Goal: Ask a question: Seek information or help from site administrators or community

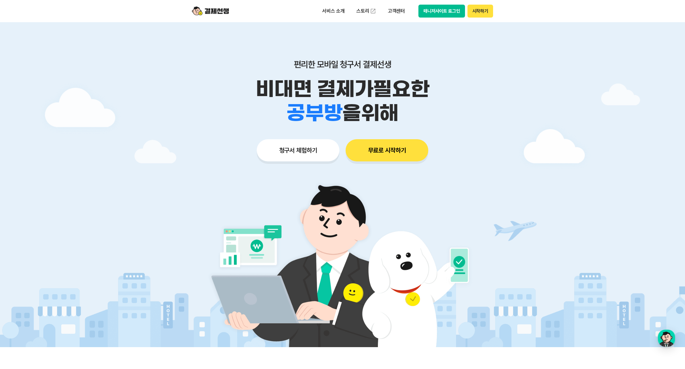
drag, startPoint x: 654, startPoint y: 311, endPoint x: 66, endPoint y: 196, distance: 598.7
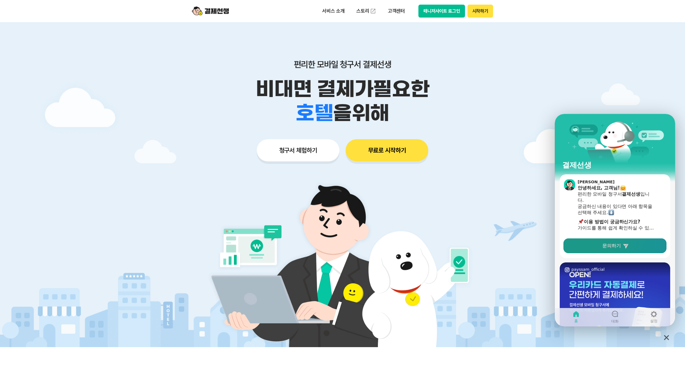
click at [618, 246] on span "문의하기" at bounding box center [611, 246] width 19 height 6
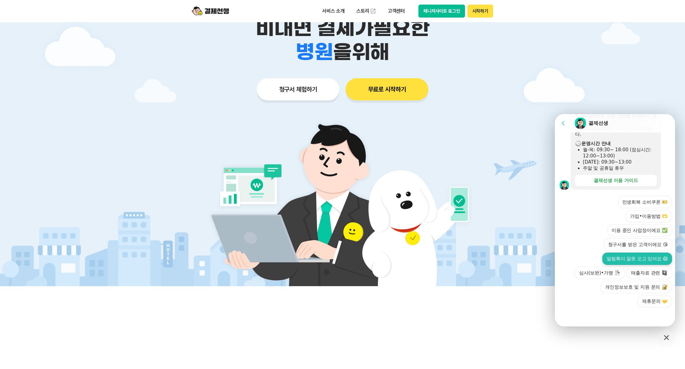
scroll to position [62, 0]
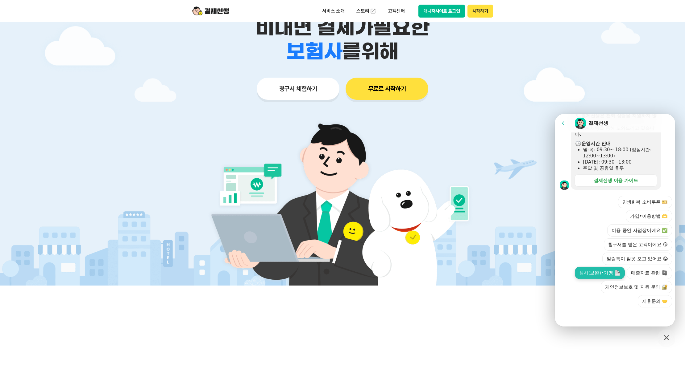
click at [607, 275] on button "심사(보완)•가맹" at bounding box center [599, 273] width 50 height 12
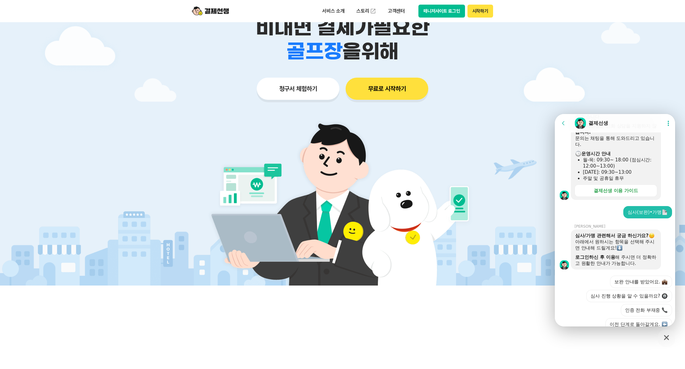
scroll to position [199, 0]
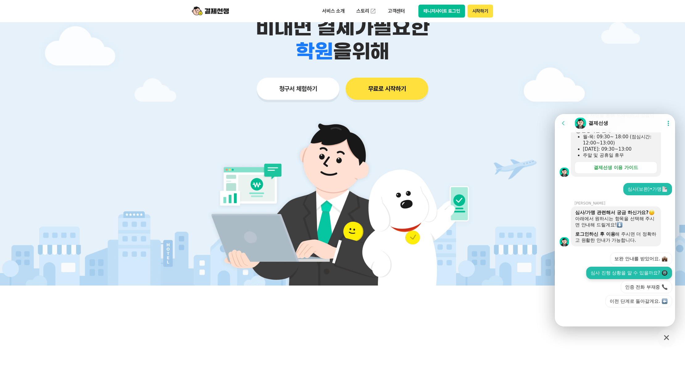
click at [632, 270] on button "심사 진행 상황을 알 수 있을까요?" at bounding box center [629, 273] width 86 height 12
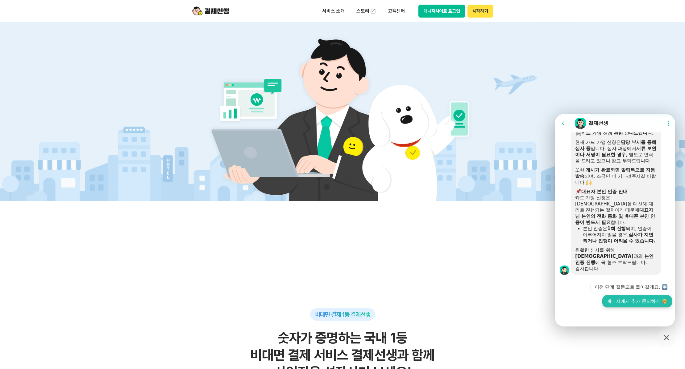
scroll to position [185, 0]
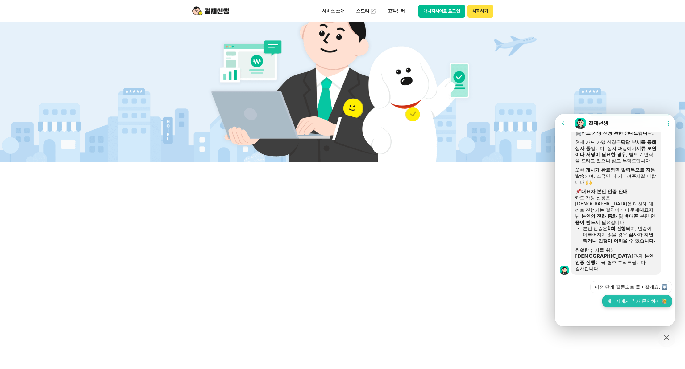
click at [639, 305] on button "매니저에게 추가 문의하기" at bounding box center [637, 301] width 70 height 12
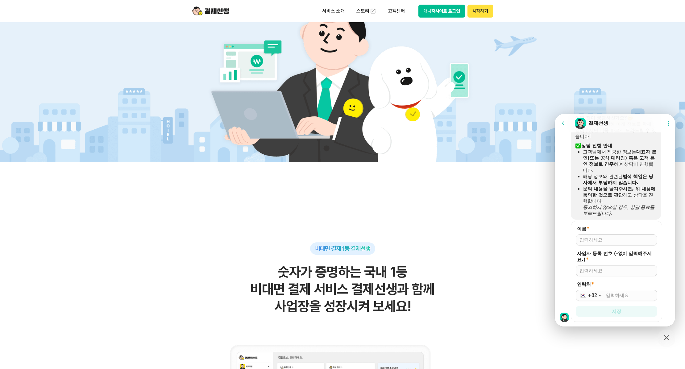
scroll to position [562, 0]
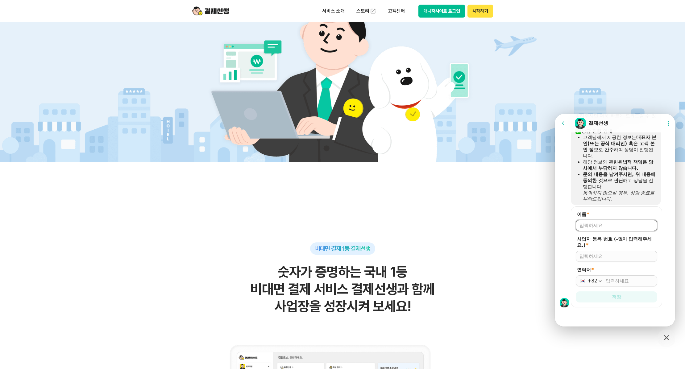
click at [614, 224] on input "이름 *" at bounding box center [616, 226] width 74 height 6
type input "[PERSON_NAME]"
drag, startPoint x: 594, startPoint y: 259, endPoint x: 591, endPoint y: 261, distance: 3.3
click at [594, 259] on input "사업자 등록 번호 (-없이 입력해주세요.) *" at bounding box center [616, 256] width 74 height 6
type input "[PHONE_NUMBER]"
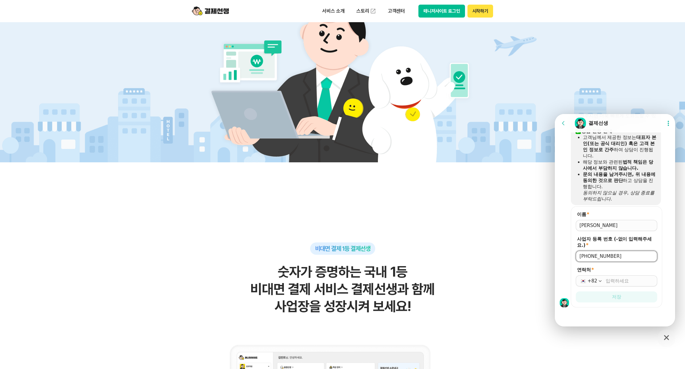
click at [622, 285] on div "+82" at bounding box center [615, 281] width 81 height 11
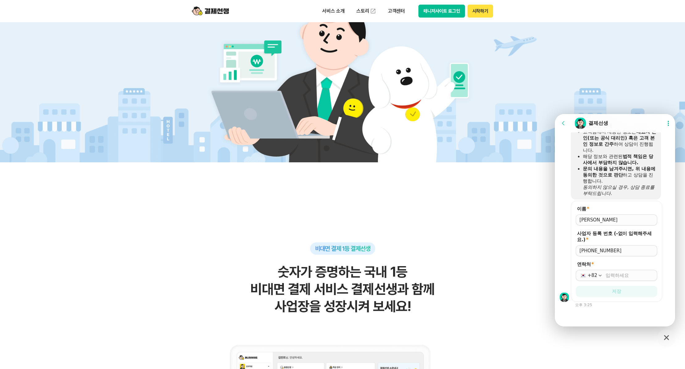
scroll to position [567, 0]
click at [610, 277] on input "연락처 *" at bounding box center [629, 276] width 48 height 6
type input "[PHONE_NUMBER]"
click at [616, 291] on span "저장" at bounding box center [615, 292] width 9 height 6
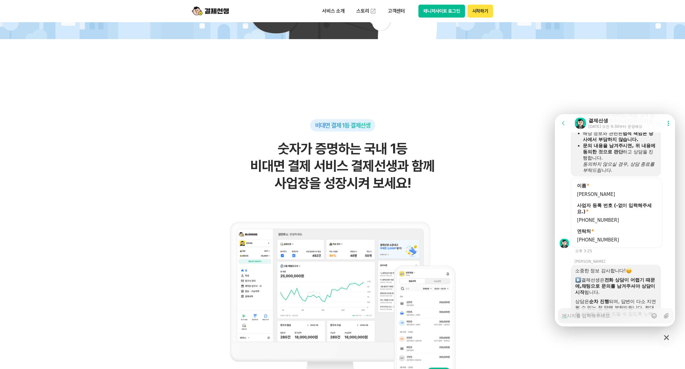
scroll to position [628, 0]
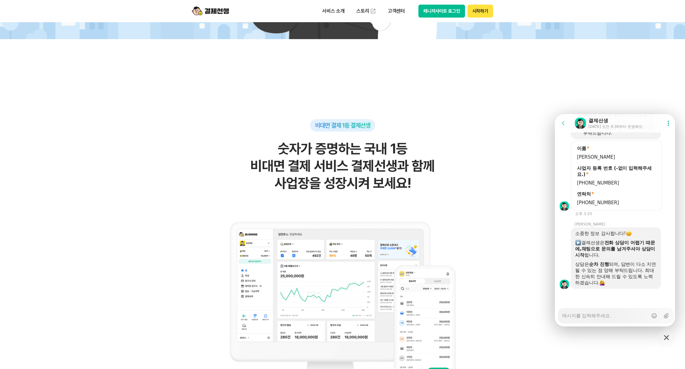
click at [601, 314] on textarea "Messenger Input Textarea" at bounding box center [605, 314] width 86 height 10
type textarea "x"
type textarea "7"
type textarea "x"
type textarea "7/"
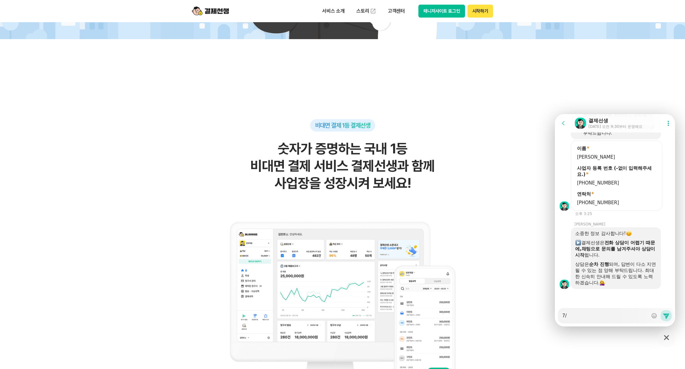
type textarea "x"
type textarea "7/2"
type textarea "x"
type textarea "7/2d"
type textarea "x"
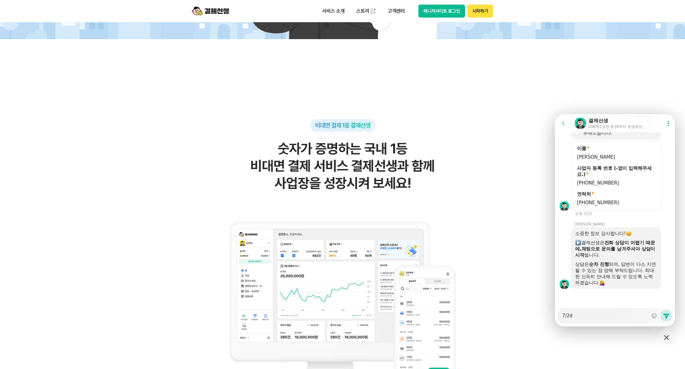
type textarea "7/2dl"
type textarea "x"
type textarea "7/2dlf"
type textarea "x"
type textarea "7/2dlf"
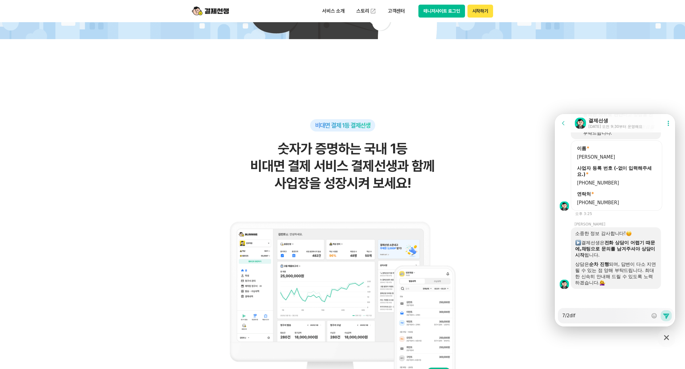
type textarea "x"
type textarea "7/2dlf"
type textarea "x"
type textarea "7/2dl"
type textarea "x"
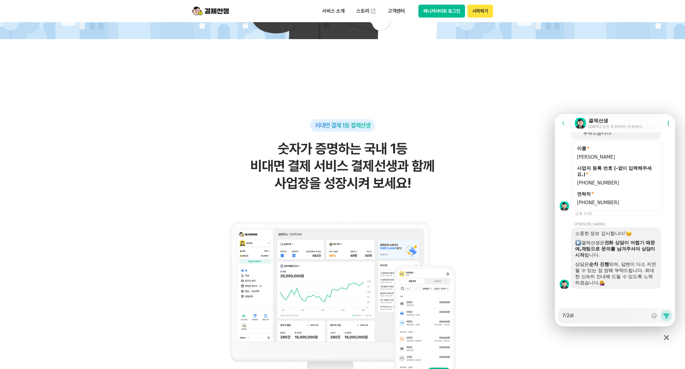
type textarea "7/2d"
type textarea "x"
type textarea "7/2"
type textarea "x"
type textarea "7/2ㅇ"
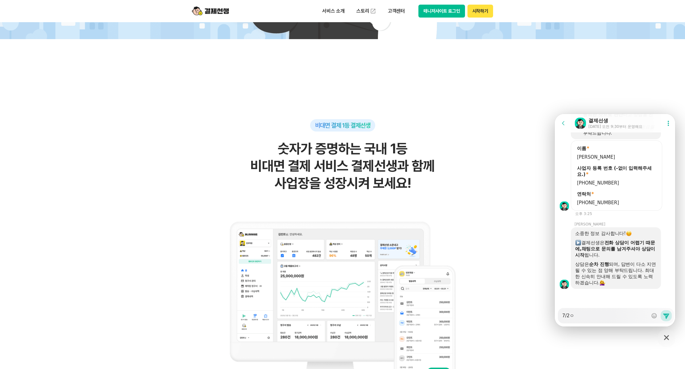
type textarea "x"
type textarea "7/2이"
type textarea "x"
type textarea "[DATE]"
type textarea "x"
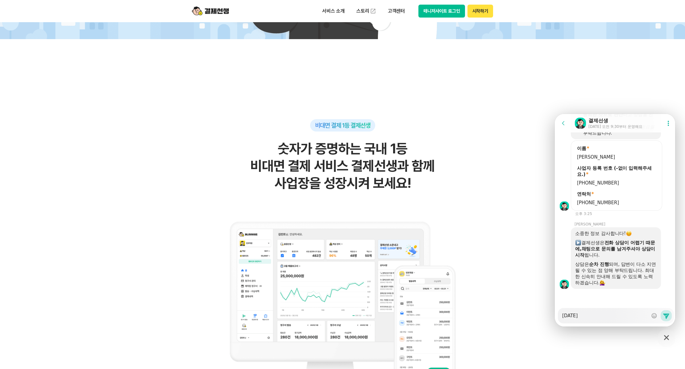
type textarea "[DATE]"
type textarea "x"
type textarea "[DATE] ㄱ"
type textarea "x"
type textarea "[DATE] 겨"
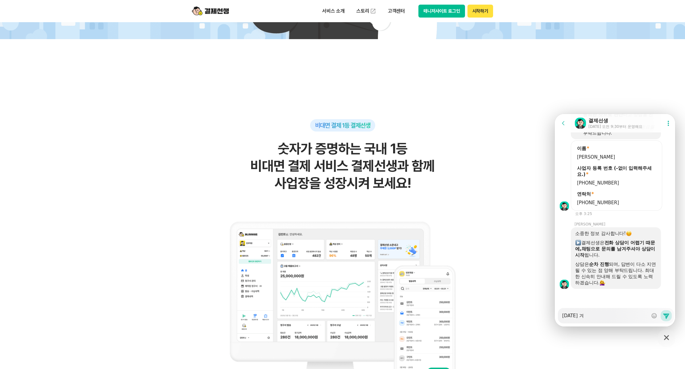
type textarea "x"
type textarea "[DATE] 결"
type textarea "x"
type textarea "[DATE] 결ㅈ"
type textarea "x"
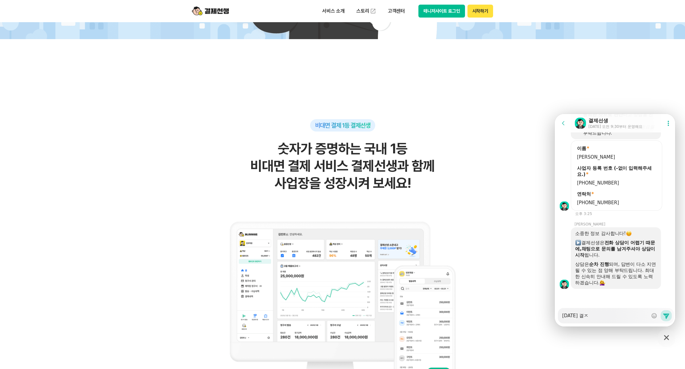
type textarea "[DATE] 결제"
type textarea "x"
type textarea "[DATE] 결젯"
type textarea "x"
type textarea "[DATE] 결제서"
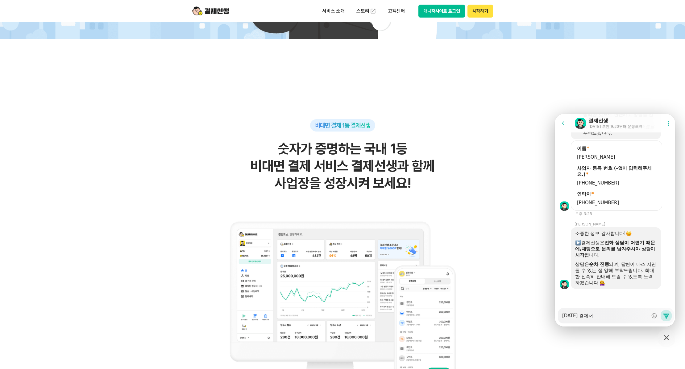
type textarea "x"
type textarea "[DATE] 결제선"
type textarea "x"
type textarea "[DATE] 결제선ㅅ"
type textarea "x"
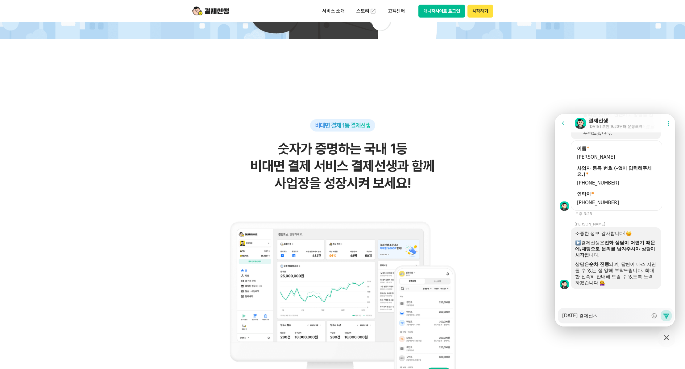
type textarea "[DATE] 결제선새"
type textarea "x"
type textarea "[DATE] 결제선생"
type textarea "x"
type textarea "[DATE] 결제선생"
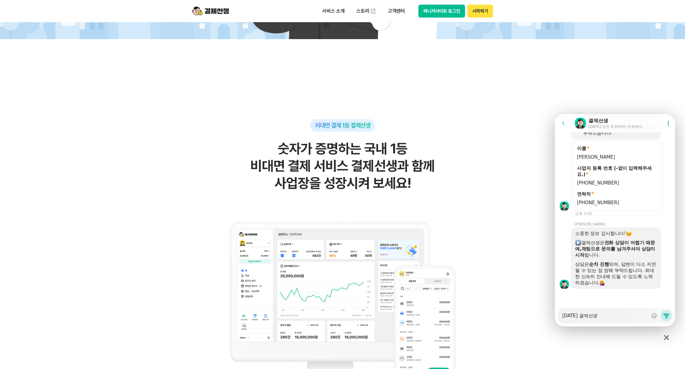
type textarea "x"
type textarea "[DATE] 결제선생 ㅎ"
type textarea "x"
type textarea "[DATE] 결제선생 호"
type textarea "x"
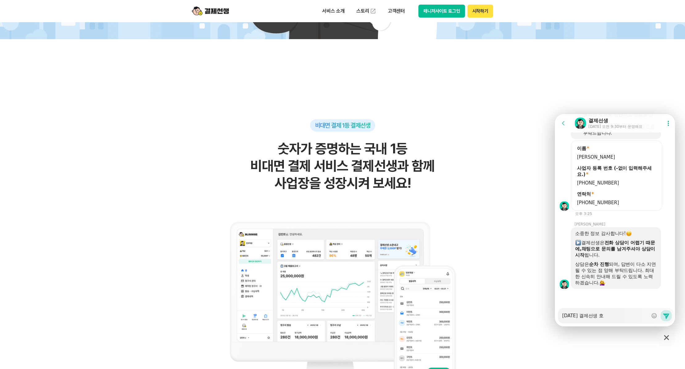
type textarea "[DATE] 결제선생 회"
type textarea "x"
type textarea "[DATE] 결제선생 횡"
type textarea "x"
type textarea "[DATE] 결제선생 회우"
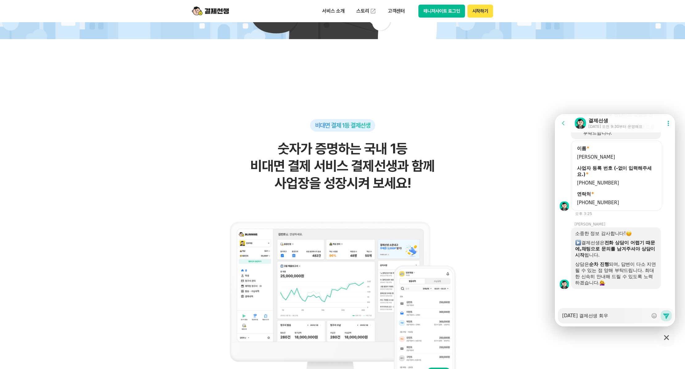
type textarea "x"
type textarea "[DATE] 결제선생 회워"
type textarea "x"
type textarea "[DATE] 결제선생 회웍"
type textarea "x"
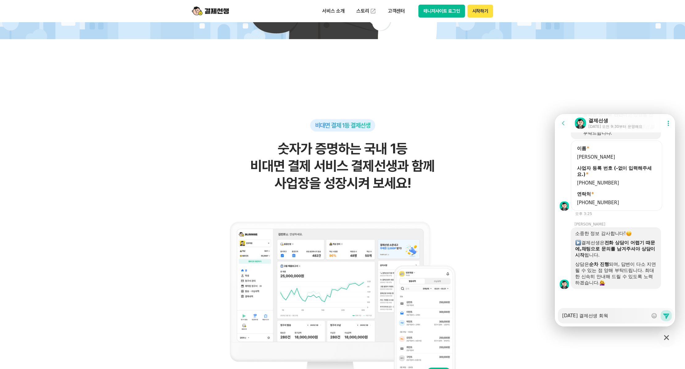
type textarea "[DATE] 결제선생 회워가"
type textarea "x"
type textarea "[DATE] 결제선생 회워ㄱ"
type textarea "x"
type textarea "[DATE] 결제선생 회워"
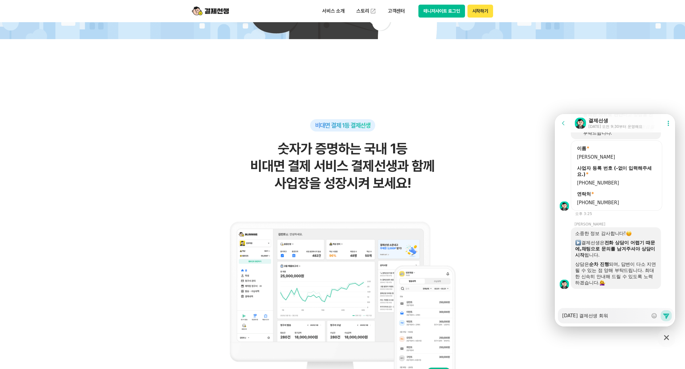
type textarea "x"
type textarea "[DATE] 결제선생 회"
type textarea "x"
type textarea "[DATE] 결제선생 회ㅇ"
type textarea "x"
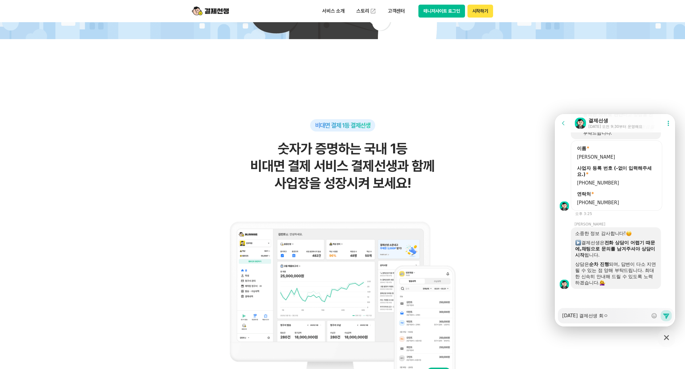
type textarea "[DATE] 결제선생 회우"
type textarea "x"
type textarea "[DATE] 결제선생 회워"
type textarea "x"
type textarea "[DATE] 결제선생 회원"
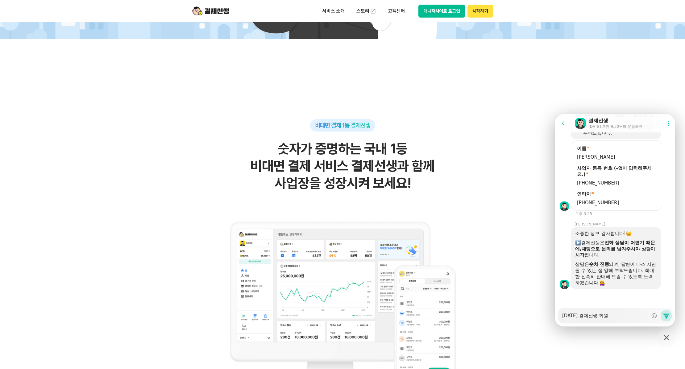
type textarea "x"
type textarea "[DATE] 결제선생 회원ㄱ"
type textarea "x"
type textarea "[DATE] 결제선생 회원가"
type textarea "x"
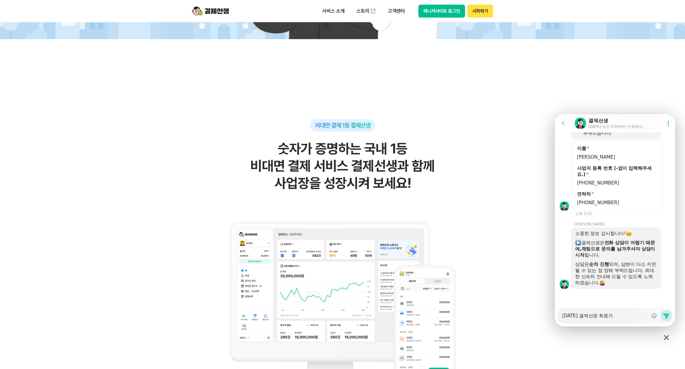
type textarea "[DATE] 결제선생 회원강"
type textarea "x"
type textarea "[DATE] 결제선생 회원가이"
type textarea "x"
type textarea "[DATE] 결제선생 회원가입"
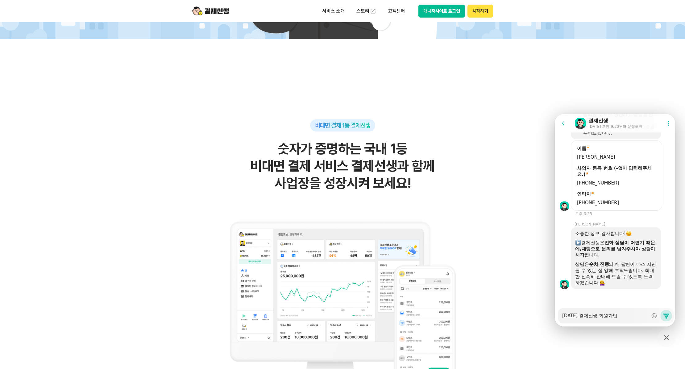
type textarea "x"
type textarea "[DATE] 결제선생 회원가입("
type textarea "x"
type textarea "[DATE] 결제선생 회원가입(ㅂ"
type textarea "x"
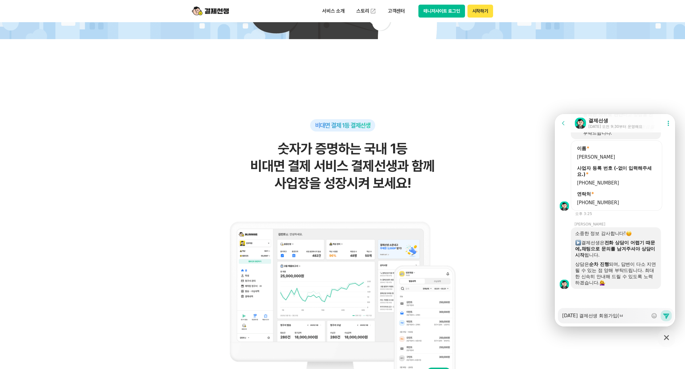
type textarea "[DATE] 결제선생 회원가입(버"
type textarea "x"
type textarea "[DATE] 결제선생 회원가입(법"
type textarea "x"
type textarea "[DATE] 결제선생 회원가입(법ㅇ"
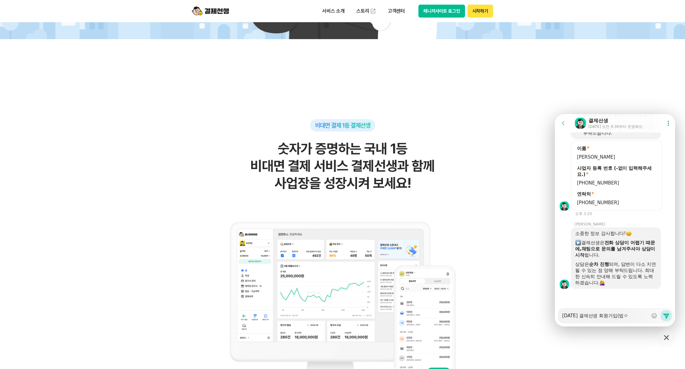
type textarea "x"
type textarea "[DATE] 결제선생 회원가입(법이"
type textarea "x"
type textarea "[DATE] 결제선생 회원가입(법인"
type textarea "x"
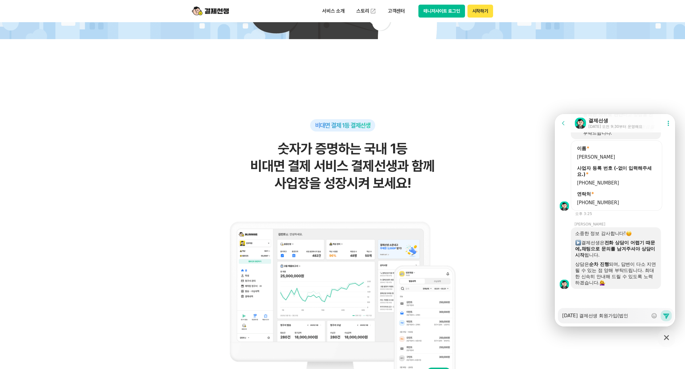
type textarea "[DATE] 결제선생 회원가입(법인)"
type textarea "x"
type textarea "[DATE] 결제선생 회원가입(법인)ㅇ"
type textarea "x"
type textarea "[DATE] 결제선생 회원가입(법인)으"
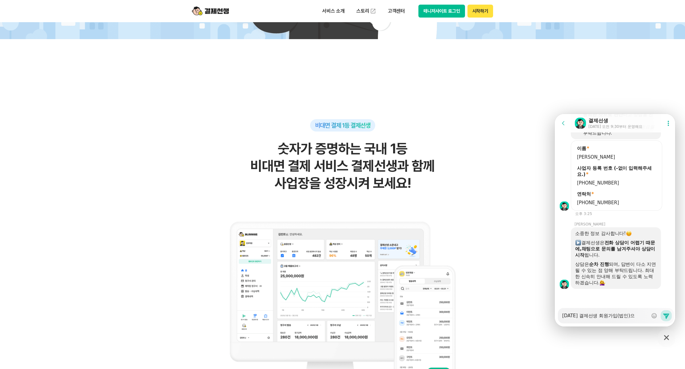
type textarea "x"
type textarea "[DATE] 결제선생 회원가입(법인)을"
type textarea "x"
type textarea "[DATE] 결제선생 회원가입(법인)으로"
type textarea "x"
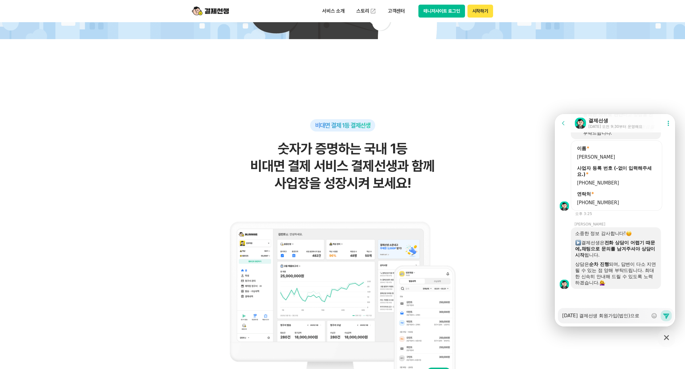
type textarea "[DATE] 결제선생 회원가입(법인)으로"
type textarea "x"
type textarea "[DATE] 결제선생 회원가입(법인)으로 ㅎ"
type textarea "x"
type textarea "[DATE] 결제선생 회원가입(법인)으로 해"
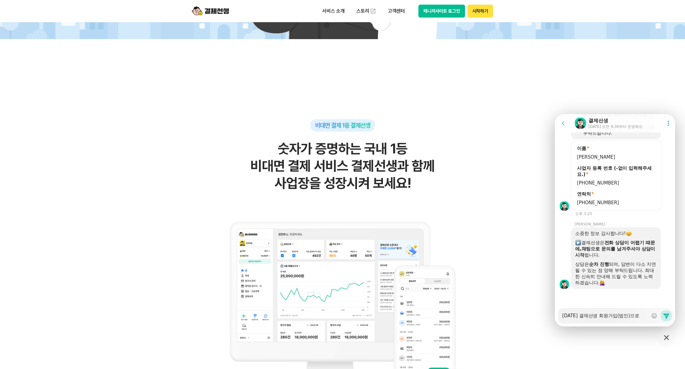
type textarea "x"
type textarea "[DATE] 결제선생 회원가입(법인)으로 햇"
type textarea "x"
type textarea "[DATE] 결제선생 회원가입(법인)으로 햇ㄴ"
type textarea "x"
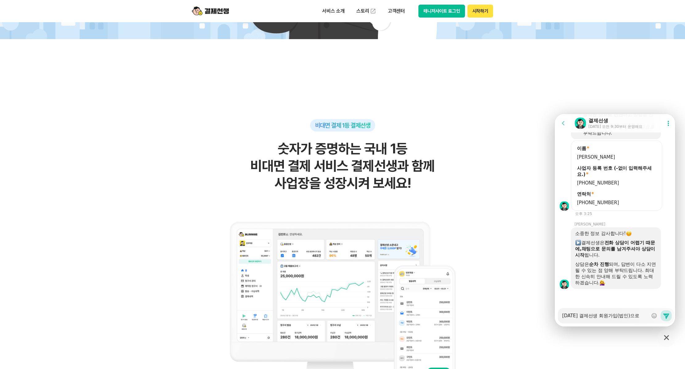
type textarea "[DATE] 결제선생 회원가입(법인)으로 햇느"
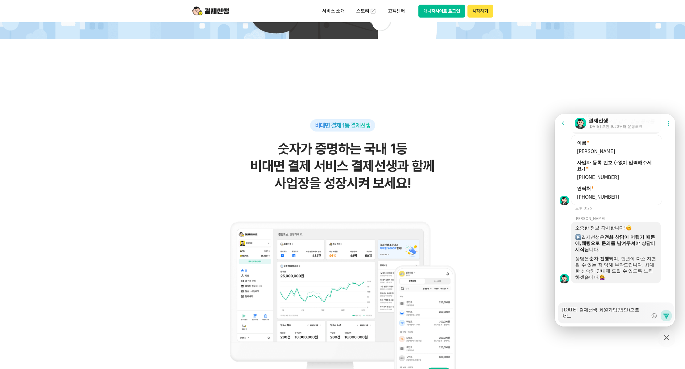
type textarea "x"
type textarea "[DATE] 결제선생 회원가입(법인)으로 햇는"
type textarea "x"
type textarea "[DATE] 결제선생 회원가입(법인)으로 햇는ㄷ"
type textarea "x"
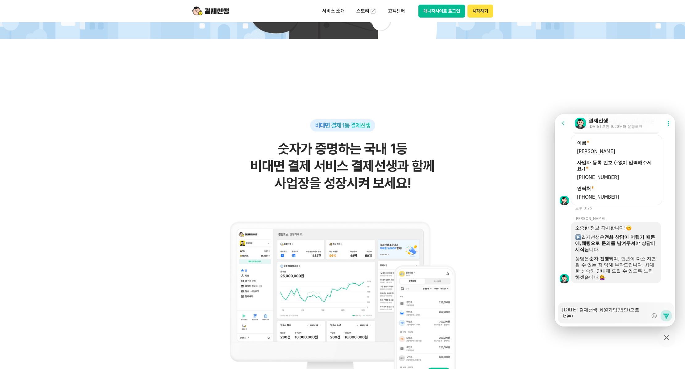
type textarea "[DATE] 결제선생 회원가입(법인)으로 햇는데"
type textarea "x"
type textarea "[DATE] 결제선생 회원가입(법인)으로 햇는데"
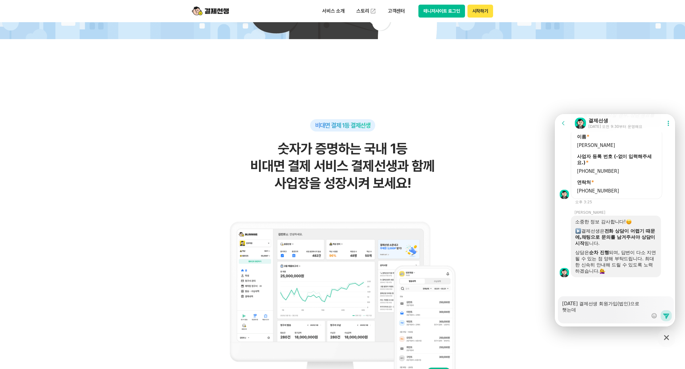
scroll to position [640, 0]
type textarea "x"
type textarea "[DATE] 결제선생 회원가입(법인)으로 햇는데 ㅈ"
type textarea "x"
type textarea "[DATE] 결제선생 회원가입(법인)으로 햇는데 지"
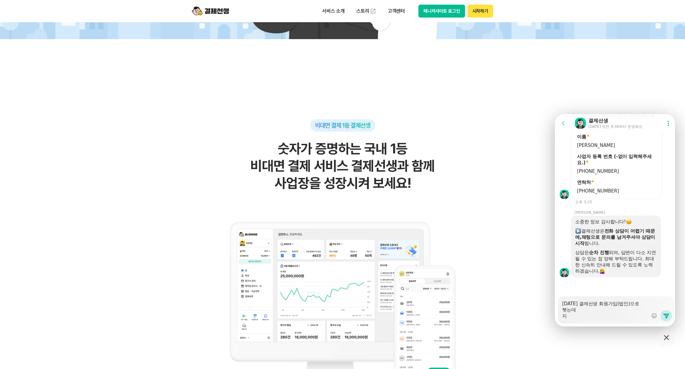
type textarea "x"
type textarea "[DATE] 결제선생 회원가입(법인)으로 햇는데 진"
type textarea "x"
type textarea "[DATE] 결제선생 회원가입(법인)으로 햇는데 짆"
type textarea "x"
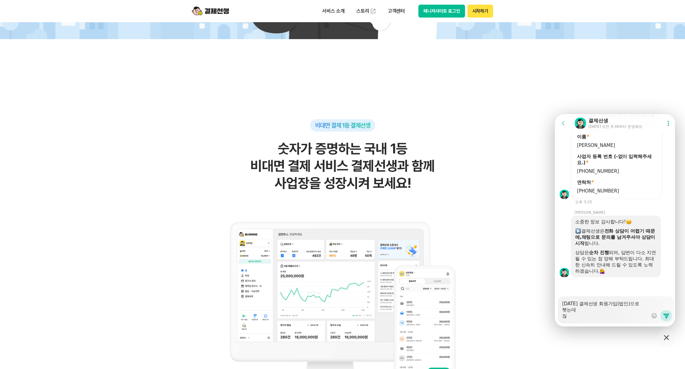
type textarea "[DATE] 결제선생 회원가입(법인)으로 햇는데 진해"
type textarea "x"
type textarea "[DATE] 결제선생 회원가입(법인)으로 햇는데 진행"
type textarea "x"
type textarea "[DATE] 결제선생 회원가입(법인)으로 햇는데 진행ㅅ"
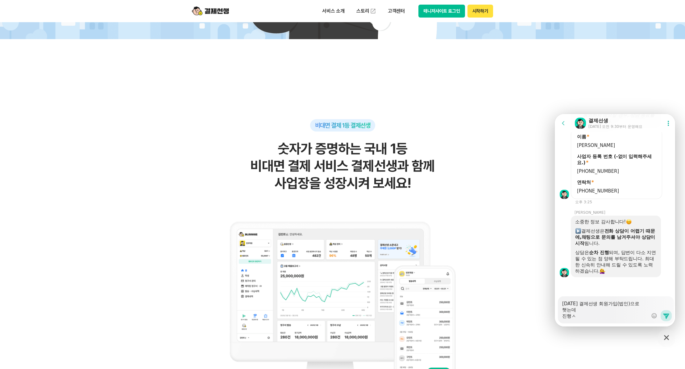
type textarea "x"
type textarea "[DATE] 결제선생 회원가입(법인)으로 햇는데 진행사"
type textarea "x"
type textarea "[DATE] 결제선생 회원가입(법인)으로 햇는데 진행샇"
type textarea "x"
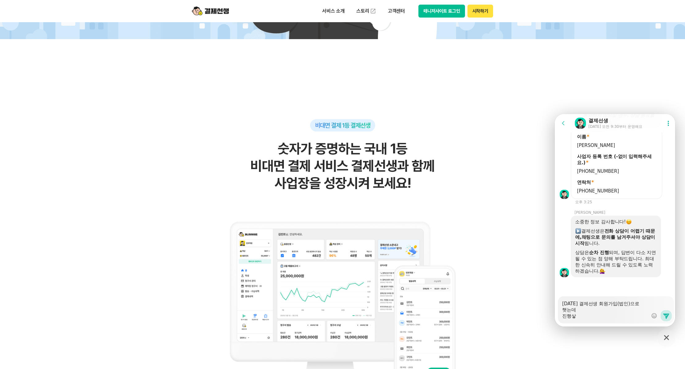
type textarea "[DATE] 결제선생 회원가입(법인)으로 햇는데 진행사하"
type textarea "x"
type textarea "[DATE] 결제선생 회원가입(법인)으로 햇는데 진행사항"
type textarea "x"
type textarea "[DATE] 결제선생 회원가입(법인)으로 햇는데 진행사항ㅇ"
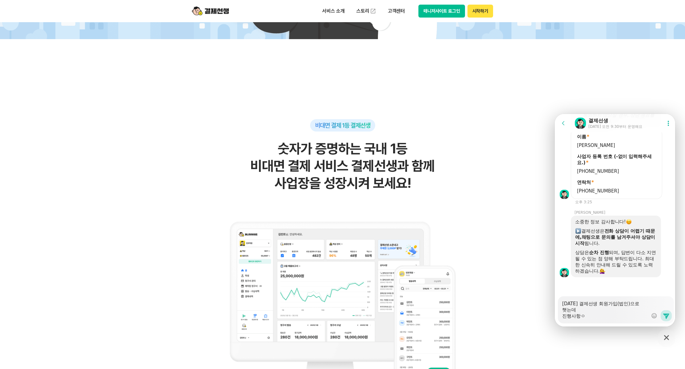
type textarea "x"
type textarea "[DATE] 결제선생 회원가입(법인)으로 햇는데 진행사항이"
type textarea "x"
type textarea "[DATE] 결제선생 회원가입(법인)으로 햇는데 진행사항이"
type textarea "x"
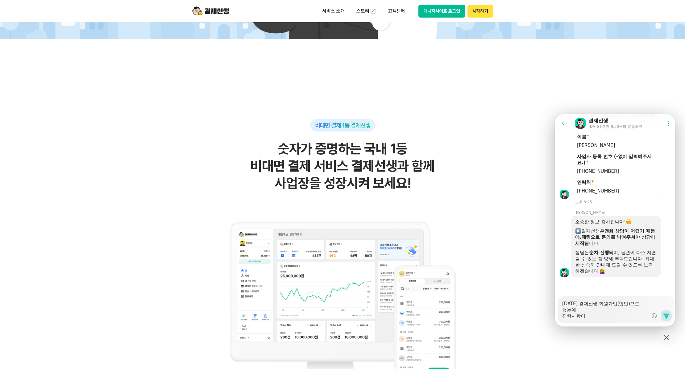
type textarea "[DATE] 결제선생 회원가입(법인)으로 햇는데 진행사항이 ㅇ"
type textarea "x"
type textarea "[DATE] 결제선생 회원가입(법인)으로 햇는데 진행사항이 어"
type textarea "x"
type textarea "[DATE] 결제선생 회원가입(법인)으로 햇는데 진행사항이 어ㄸ"
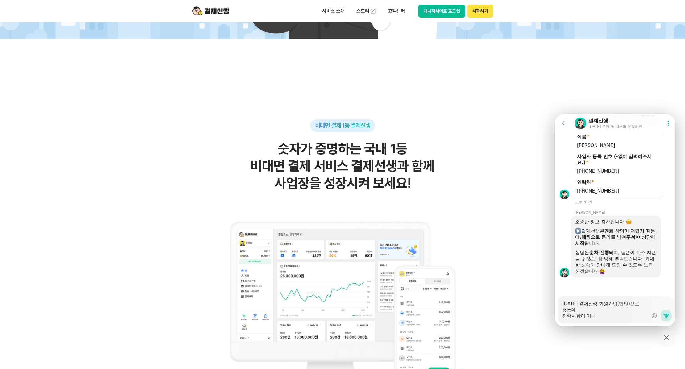
type textarea "x"
type textarea "[DATE] 결제선생 회원가입(법인)으로 햇는데 진행사항이 어ㄸ/"
type textarea "x"
type textarea "[DATE] 결제선생 회원가입(법인)으로 햇는데 진행사항이 어ㄸ/ㅓ"
type textarea "x"
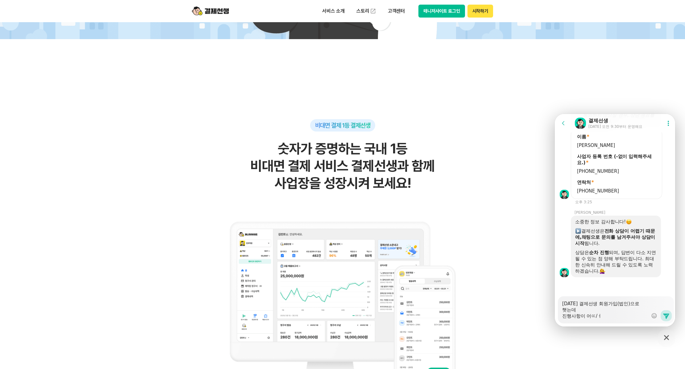
type textarea "[DATE] 결제선생 회원가입(법인)으로 햇는데 진행사항이 어ㄸ/"
type textarea "x"
type textarea "[DATE] 결제선생 회원가입(법인)으로 햇는데 진행사항이 어ㄸ"
type textarea "x"
type textarea "[DATE] 결제선생 회원가입(법인)으로 햇는데 진행사항이 어"
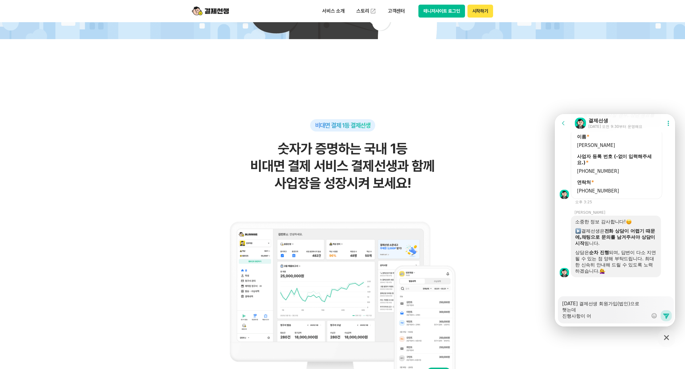
type textarea "x"
type textarea "[DATE] 결제선생 회원가입(법인)으로 햇는데 진행사항이 어ㄸ"
type textarea "x"
type textarea "[DATE] 결제선생 회원가입(법인)으로 햇는데 진행사항이 어떠"
type textarea "x"
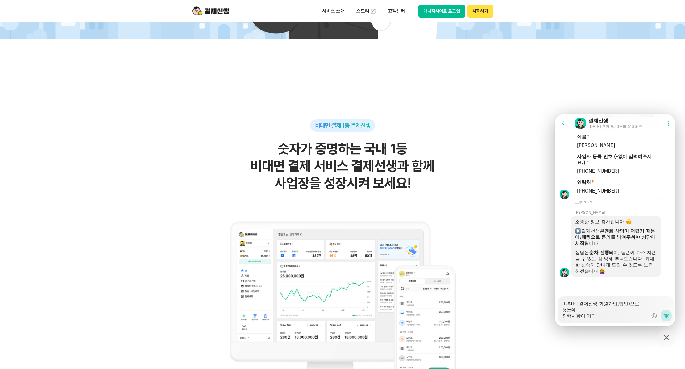
type textarea "[DATE] 결제선생 회원가입(법인)으로 햇는데 진행사항이 어떻"
type textarea "x"
type textarea "[DATE] 결제선생 회원가입(법인)으로 햇는데 진행사항이 어떻ㄱ"
type textarea "x"
type textarea "[DATE] 결제선생 회원가입(법인)으로 햇는데 진행사항이 어떻게"
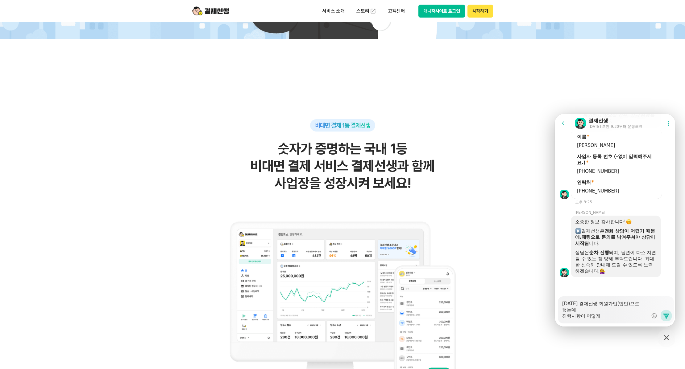
type textarea "x"
type textarea "[DATE] 결제선생 회원가입(법인)으로 햇는데 진행사항이 어떻게"
type textarea "x"
type textarea "[DATE] 결제선생 회원가입(법인)으로 햇는데 진행사항이 어떻게 ㄷ"
type textarea "x"
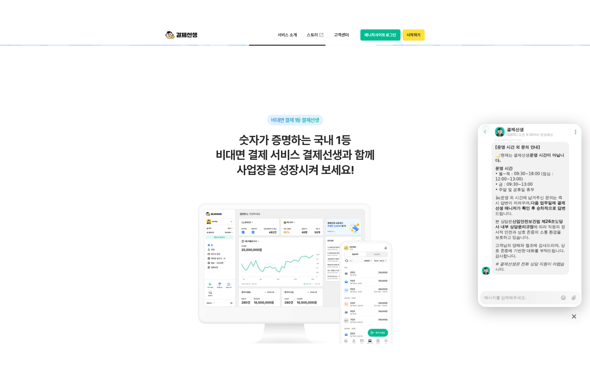
scroll to position [339, 0]
